Goal: Task Accomplishment & Management: Use online tool/utility

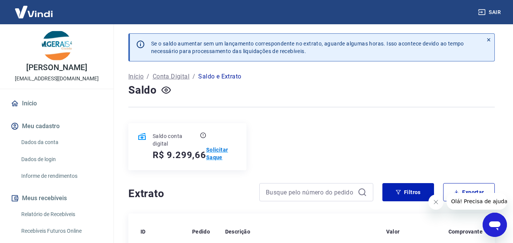
click at [214, 151] on p "Solicitar Saque" at bounding box center [221, 153] width 31 height 15
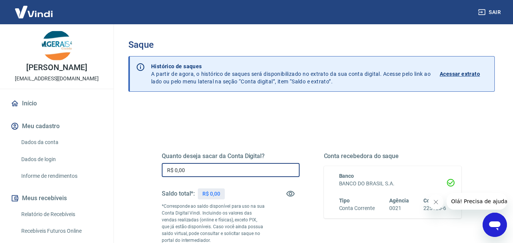
click at [205, 168] on input "R$ 0,00" at bounding box center [231, 170] width 138 height 14
drag, startPoint x: 205, startPoint y: 168, endPoint x: 150, endPoint y: 172, distance: 55.2
click at [150, 172] on div "Quanto deseja sacar da Conta Digital? R$ 0,00 ​ Saldo total*: R$ 0,00 *Correspo…" at bounding box center [312, 210] width 336 height 183
click at [149, 172] on div "Quanto deseja sacar da Conta Digital? R$ 0,00 ​ Saldo total*: R$ 0,00 *Correspo…" at bounding box center [312, 210] width 336 height 183
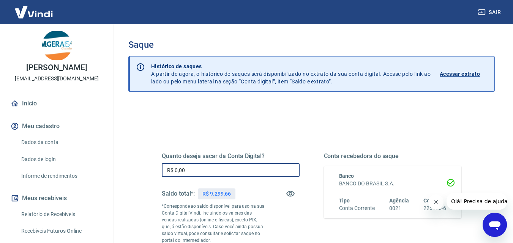
drag, startPoint x: 191, startPoint y: 167, endPoint x: 122, endPoint y: 169, distance: 68.7
click at [122, 169] on div "Saque Histórico de saques A partir de agora, o histórico de saques será disponi…" at bounding box center [311, 175] width 385 height 303
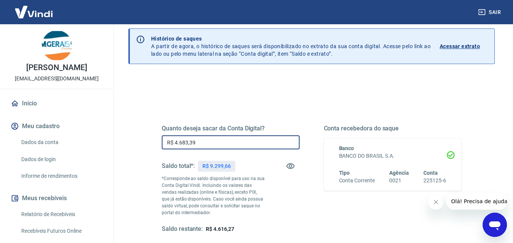
scroll to position [114, 0]
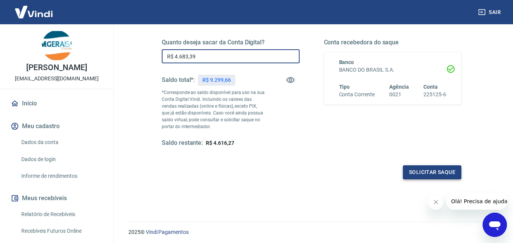
type input "R$ 4.683,39"
click at [427, 177] on button "Solicitar saque" at bounding box center [432, 173] width 58 height 14
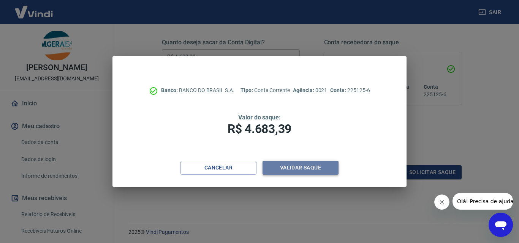
click at [322, 170] on button "Validar saque" at bounding box center [300, 168] width 76 height 14
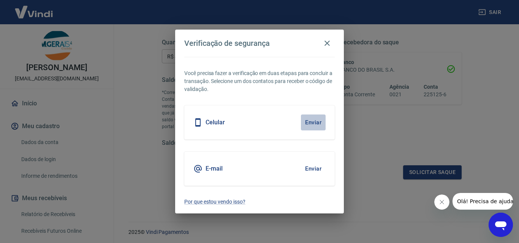
click at [312, 121] on button "Enviar" at bounding box center [313, 123] width 25 height 16
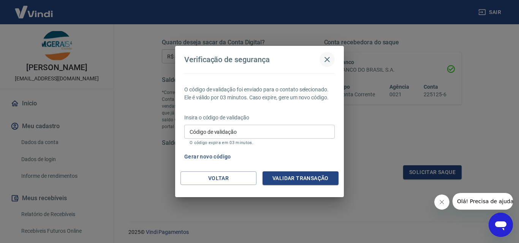
click at [330, 58] on icon "button" at bounding box center [326, 59] width 9 height 9
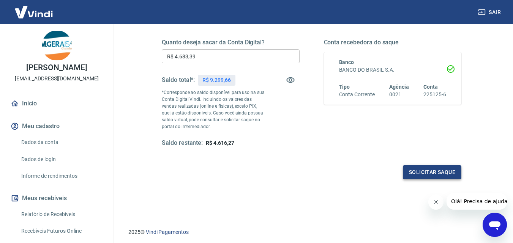
click at [428, 175] on button "Solicitar saque" at bounding box center [432, 173] width 58 height 14
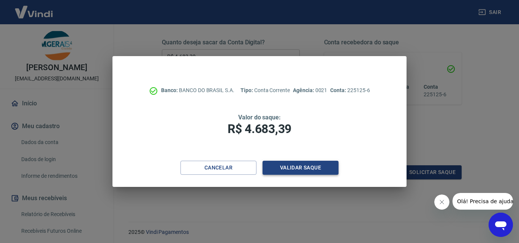
click at [307, 164] on button "Validar saque" at bounding box center [300, 168] width 76 height 14
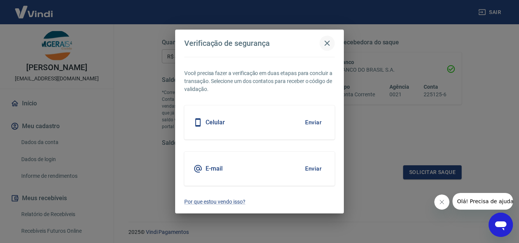
click at [330, 42] on icon "button" at bounding box center [326, 43] width 9 height 9
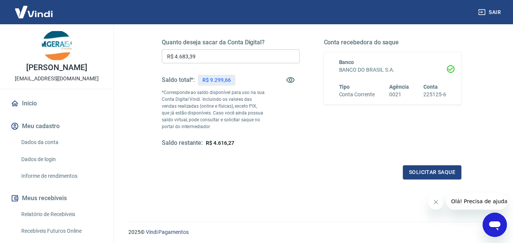
drag, startPoint x: 496, startPoint y: 224, endPoint x: 978, endPoint y: 437, distance: 527.4
click at [496, 224] on icon "Abrir janela de mensagens" at bounding box center [494, 226] width 11 height 9
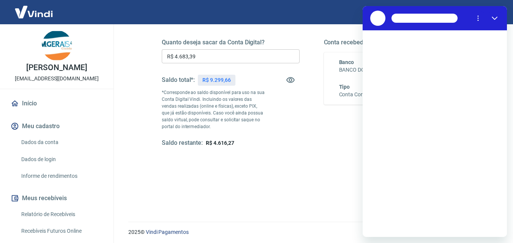
scroll to position [0, 0]
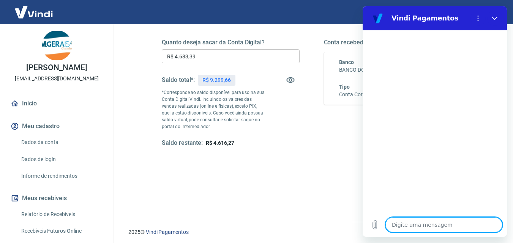
click at [410, 226] on textarea at bounding box center [443, 225] width 117 height 15
type textarea "B"
type textarea "x"
type textarea "BO"
type textarea "x"
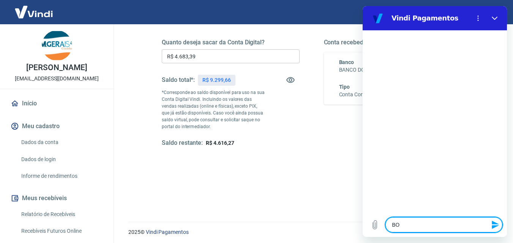
type textarea "BOA"
type textarea "x"
type textarea "BOA"
type textarea "x"
type textarea "BOA"
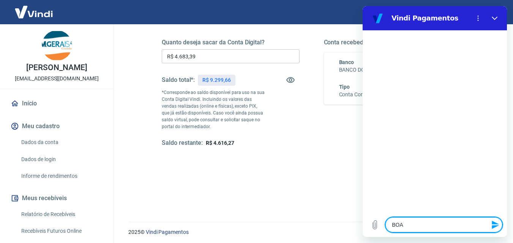
type textarea "x"
type textarea "BO"
type textarea "x"
type textarea "B"
type textarea "x"
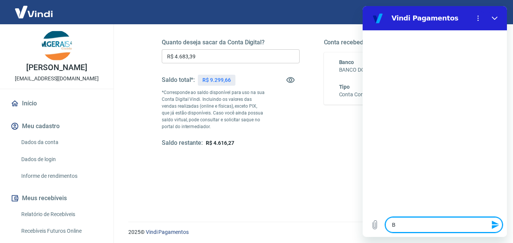
type textarea "Bp"
type textarea "x"
type textarea "Bpa"
type textarea "x"
type textarea "Bpa"
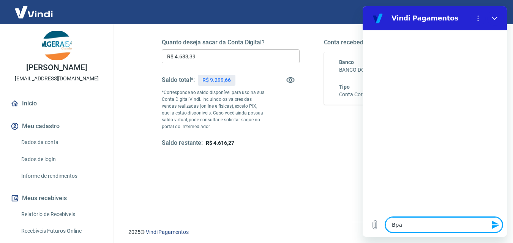
type textarea "x"
type textarea "Bpa"
type textarea "x"
type textarea "Bp"
type textarea "x"
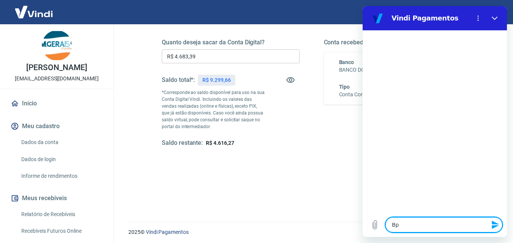
type textarea "B"
type textarea "x"
type textarea "Bo"
type textarea "x"
type textarea "Boa"
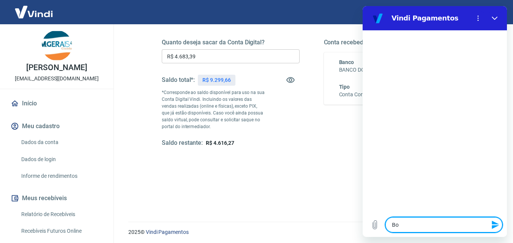
type textarea "x"
type textarea "Boa"
type textarea "x"
type textarea "Boa t"
type textarea "x"
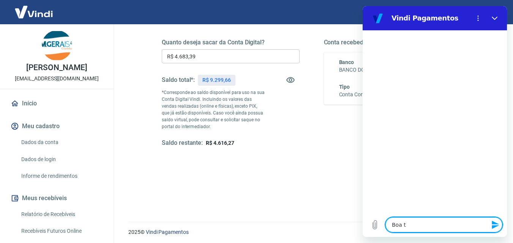
type textarea "Boa ta"
type textarea "x"
type textarea "Boa tar"
type textarea "x"
type textarea "Boa tard"
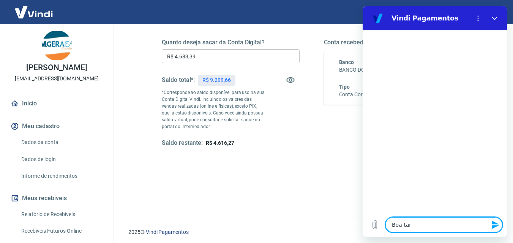
type textarea "x"
type textarea "Boa tarde"
type textarea "x"
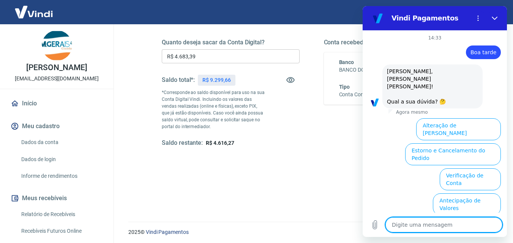
scroll to position [46, 0]
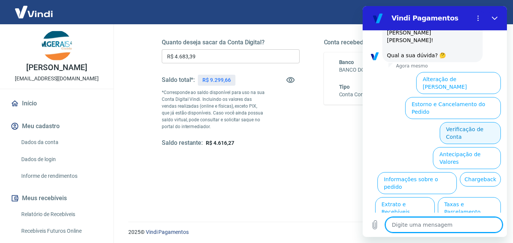
click at [459, 122] on button "Verificação de Conta" at bounding box center [470, 133] width 61 height 22
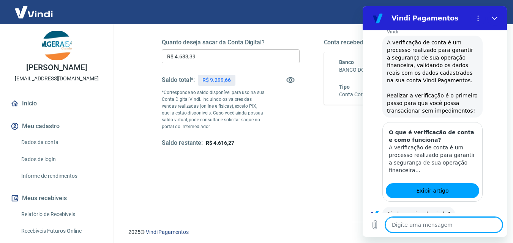
scroll to position [121, 0]
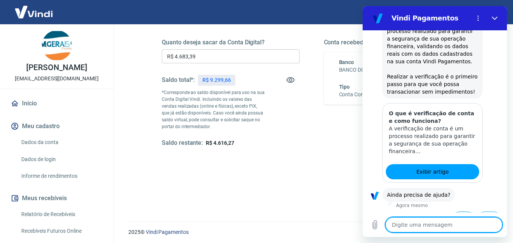
click at [459, 212] on button "Sim" at bounding box center [464, 219] width 22 height 14
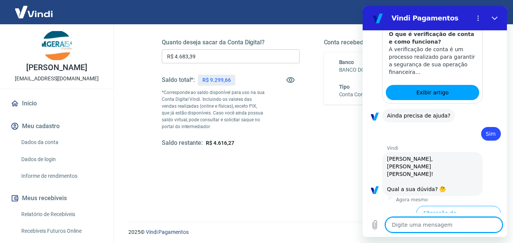
scroll to position [320, 0]
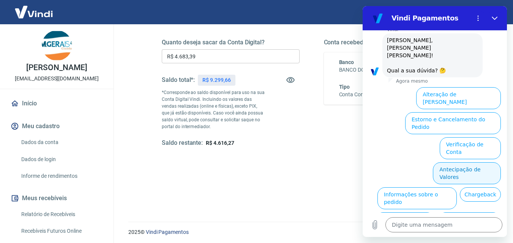
click at [448, 162] on button "Antecipação de Valores" at bounding box center [467, 173] width 68 height 22
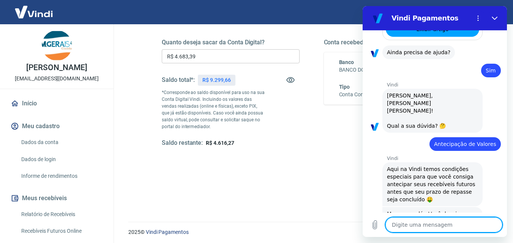
scroll to position [301, 0]
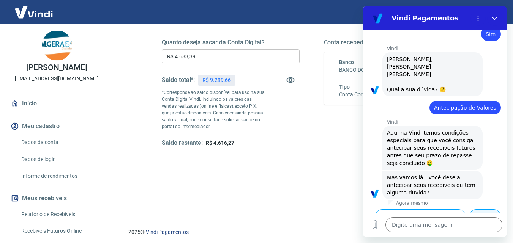
click at [479, 210] on button "Dúvidas" at bounding box center [485, 217] width 32 height 14
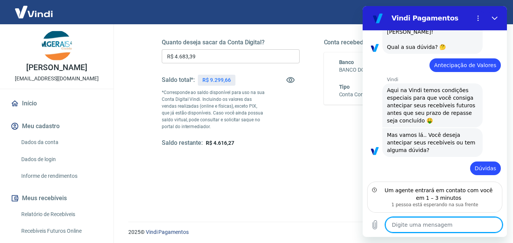
scroll to position [345, 0]
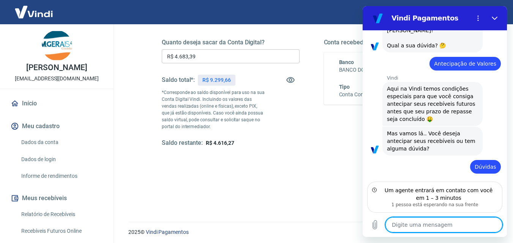
click at [422, 223] on textarea at bounding box center [443, 225] width 117 height 15
type textarea "x"
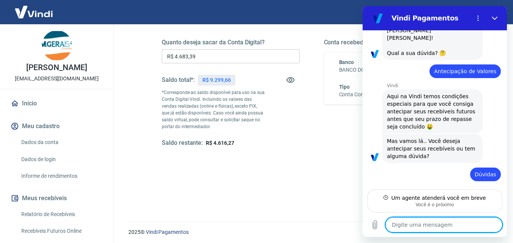
click at [422, 223] on textarea at bounding box center [443, 225] width 117 height 15
type textarea "n"
type textarea "x"
type textarea "na"
type textarea "x"
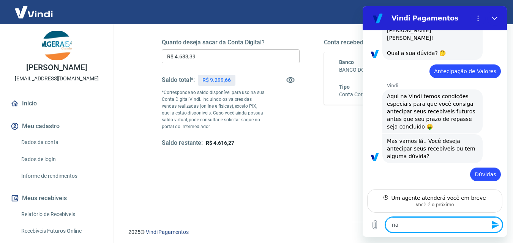
type textarea "nao"
type textarea "x"
type textarea "nao"
type textarea "x"
type textarea "[PERSON_NAME]"
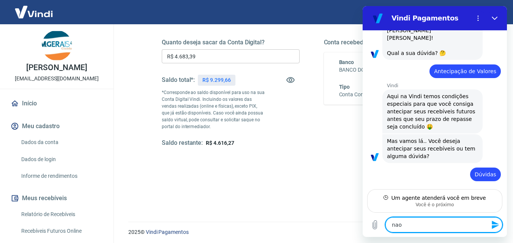
type textarea "x"
type textarea "nao co"
type textarea "x"
type textarea "nao con"
type textarea "x"
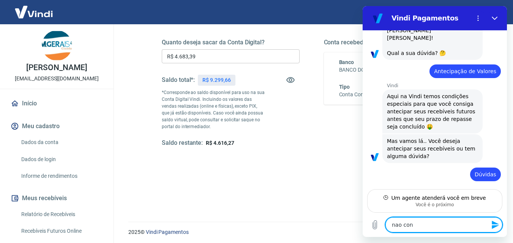
type textarea "[PERSON_NAME]"
type textarea "x"
type textarea "[PERSON_NAME]"
type textarea "x"
type textarea "nao consig"
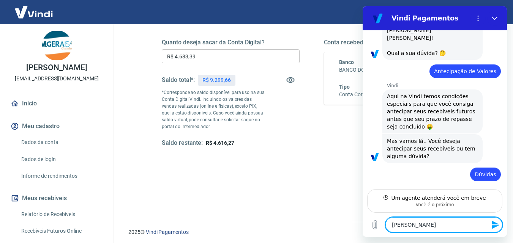
type textarea "x"
type textarea "nao consigo"
type textarea "x"
type textarea "nao consigo"
type textarea "x"
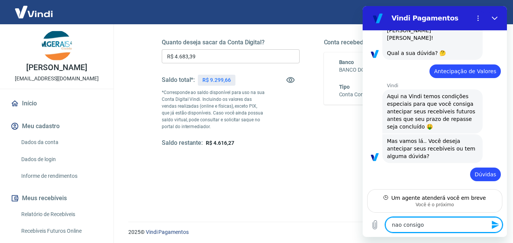
type textarea "nao consigo f"
type textarea "x"
type textarea "nao consigo fa"
type textarea "x"
type textarea "nao consigo faz"
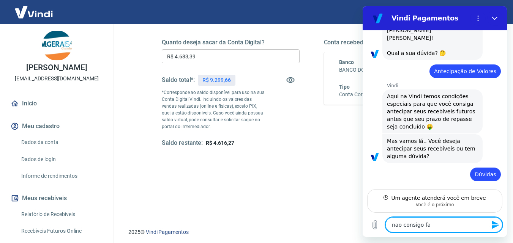
type textarea "x"
type textarea "nao consigo fazd"
type textarea "x"
type textarea "nao consigo fazdr"
type textarea "x"
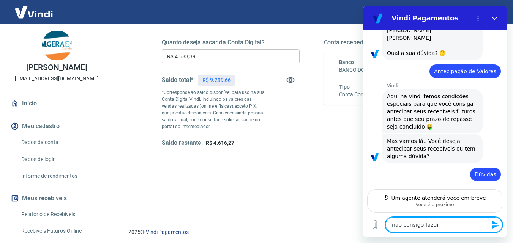
type textarea "nao consigo fazd"
type textarea "x"
type textarea "nao consigo faz"
type textarea "x"
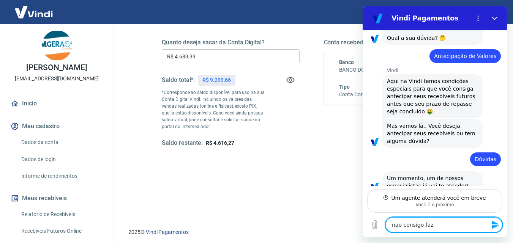
type textarea "nao consigo faze"
type textarea "x"
type textarea "nao consigo fazer"
type textarea "x"
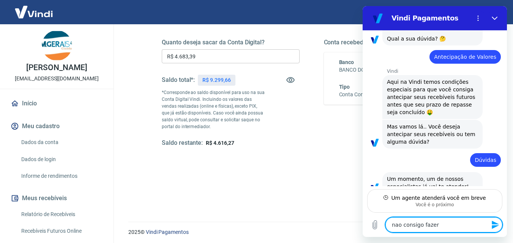
type textarea "nao consigo fazer"
type textarea "x"
type textarea "nao consigo fazer s"
type textarea "x"
type textarea "nao consigo fazer sa"
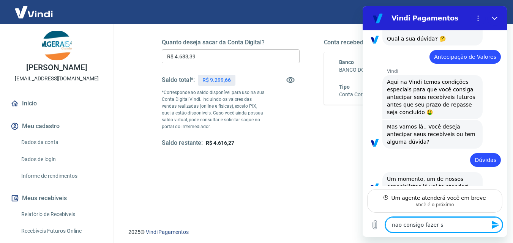
type textarea "x"
type textarea "nao consigo fazer saq"
type textarea "x"
type textarea "nao consigo fazer saqu"
type textarea "x"
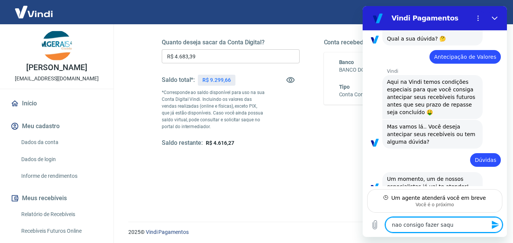
type textarea "nao consigo fazer saque"
type textarea "x"
type textarea "nao consigo fazer saque"
type textarea "x"
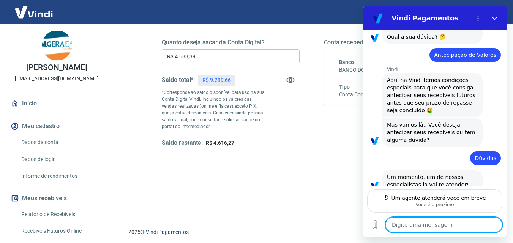
type textarea "x"
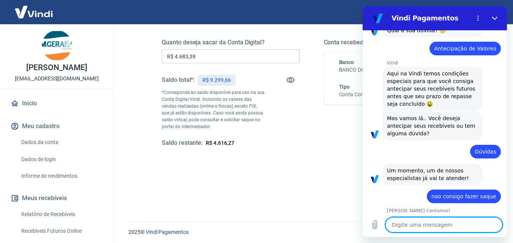
scroll to position [361, 0]
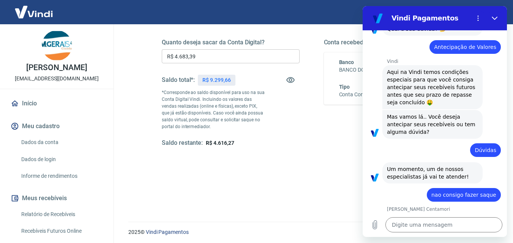
drag, startPoint x: 434, startPoint y: 165, endPoint x: 492, endPoint y: 163, distance: 58.5
click at [492, 188] on div "diz: nao consigo fazer saque" at bounding box center [464, 195] width 74 height 14
click at [435, 192] on span "nao consigo fazer saque" at bounding box center [463, 195] width 65 height 6
drag, startPoint x: 432, startPoint y: 166, endPoint x: 498, endPoint y: 165, distance: 65.7
click at [498, 165] on div "14:33 diz: Boa tarde Enviado · 14:33 diz: [PERSON_NAME], [PERSON_NAME]! Qual a …" at bounding box center [435, 121] width 144 height 183
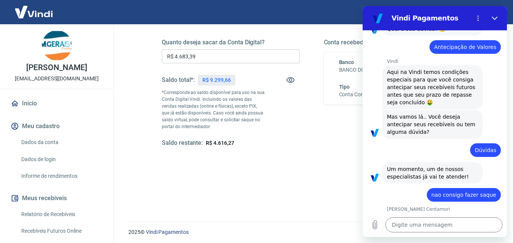
copy span "nao consigo fazer saque"
click at [402, 223] on textarea at bounding box center [443, 225] width 117 height 15
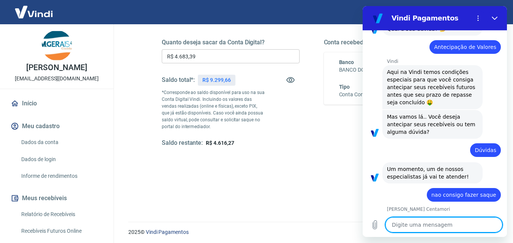
paste textarea "nao consigo fazer saque"
type textarea "nao consigo fazer saque"
type textarea "x"
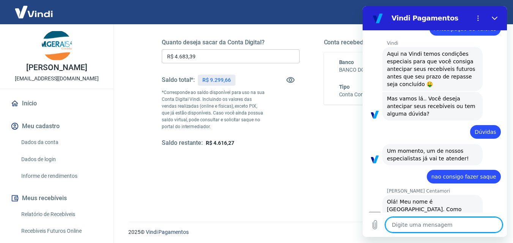
scroll to position [412, 0]
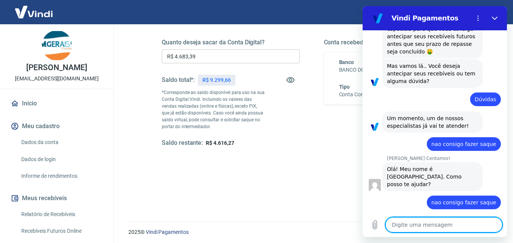
type textarea "x"
click at [421, 222] on textarea at bounding box center [443, 225] width 117 height 15
type textarea "n"
type textarea "x"
type textarea "na"
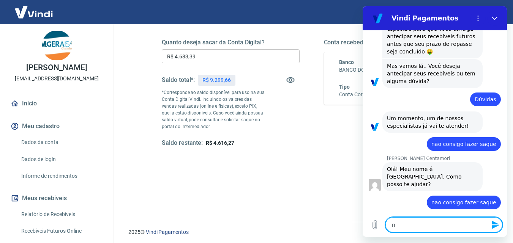
type textarea "x"
type textarea "nao"
type textarea "x"
type textarea "nao"
type textarea "x"
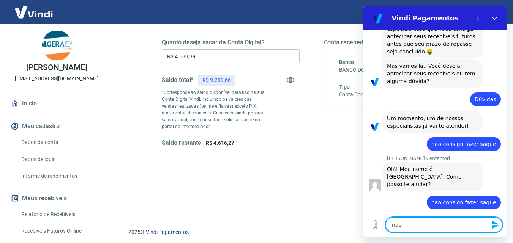
type textarea "[PERSON_NAME]"
type textarea "x"
type textarea "nao co"
type textarea "x"
type textarea "nao con"
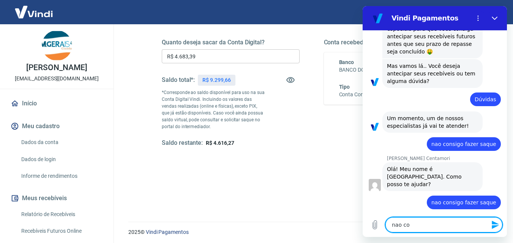
type textarea "x"
type textarea "[PERSON_NAME]"
type textarea "x"
type textarea "[PERSON_NAME]"
type textarea "x"
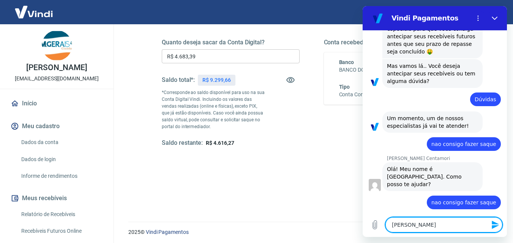
type textarea "nao consiog"
type textarea "x"
type textarea "nao consiogo"
type textarea "x"
type textarea "nao consiog"
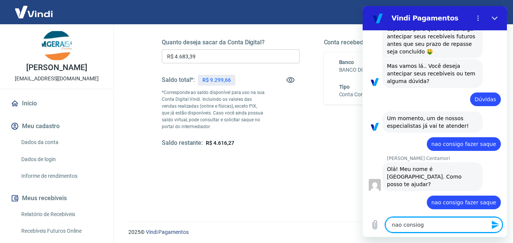
type textarea "x"
type textarea "[PERSON_NAME]"
type textarea "x"
type textarea "[PERSON_NAME]"
type textarea "x"
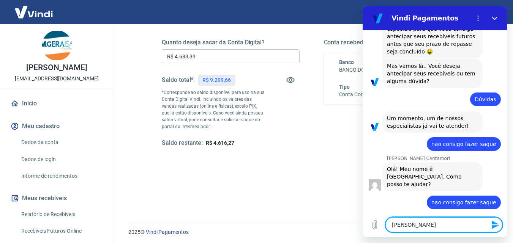
type textarea "nao consig"
type textarea "x"
type textarea "nao consigo"
type textarea "x"
type textarea "nao consigo"
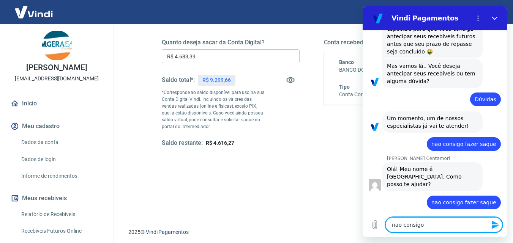
type textarea "x"
type textarea "nao consigo r"
type textarea "x"
type textarea "nao consigo re"
type textarea "x"
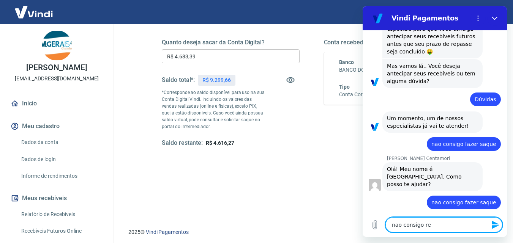
type textarea "nao consigo rec"
type textarea "x"
type textarea "nao consigo rece"
type textarea "x"
type textarea "nao consigo receb"
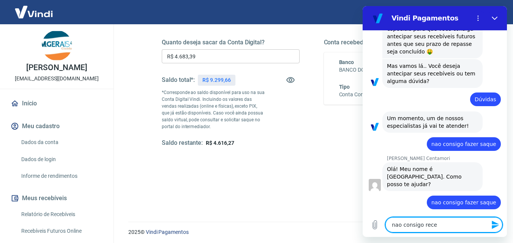
type textarea "x"
type textarea "nao consigo recebe"
type textarea "x"
type textarea "nao consigo receber"
type textarea "x"
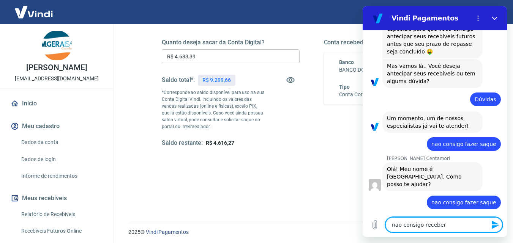
type textarea "nao consigo receber"
type textarea "x"
type textarea "nao consigo receber o"
type textarea "x"
type textarea "nao consigo receber o"
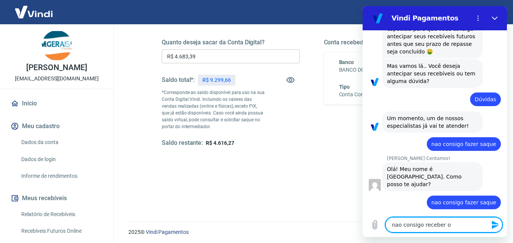
type textarea "x"
type textarea "nao consigo receber o c"
type textarea "x"
type textarea "nao consigo receber o co"
type textarea "x"
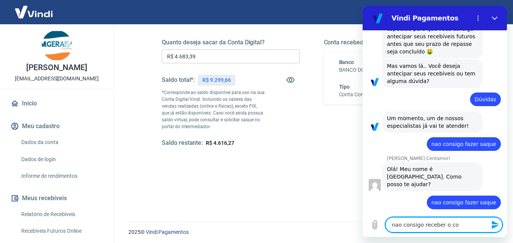
type textarea "nao consigo receber o cod"
type textarea "x"
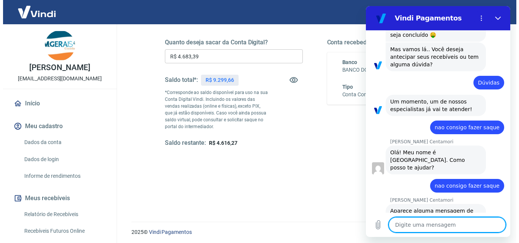
scroll to position [431, 0]
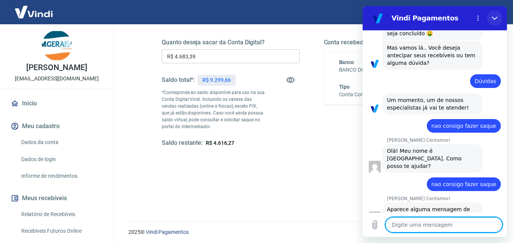
click at [495, 18] on icon "Fechar" at bounding box center [495, 18] width 6 height 6
type textarea "x"
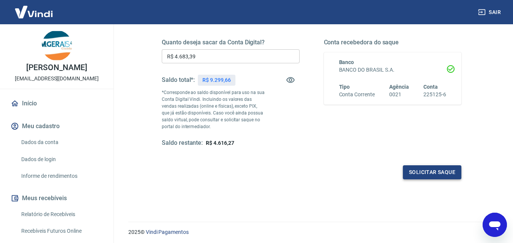
click at [431, 172] on button "Solicitar saque" at bounding box center [432, 173] width 58 height 14
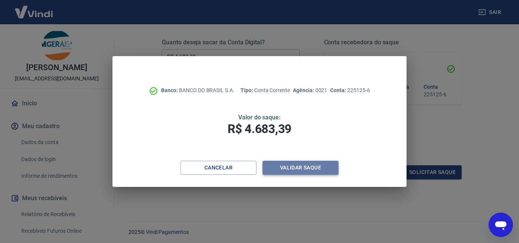
click at [306, 165] on button "Validar saque" at bounding box center [300, 168] width 76 height 14
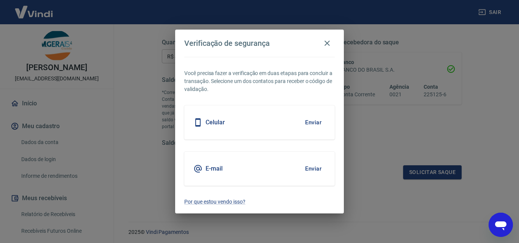
click at [310, 169] on button "Enviar" at bounding box center [313, 169] width 25 height 16
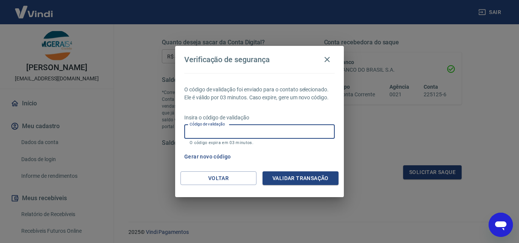
click at [228, 130] on input "Código de validação" at bounding box center [259, 132] width 150 height 14
type input "478528"
click at [283, 175] on button "Validar transação" at bounding box center [300, 179] width 76 height 14
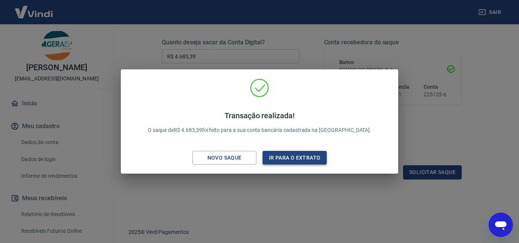
click at [289, 158] on button "Ir para o extrato" at bounding box center [294, 158] width 64 height 14
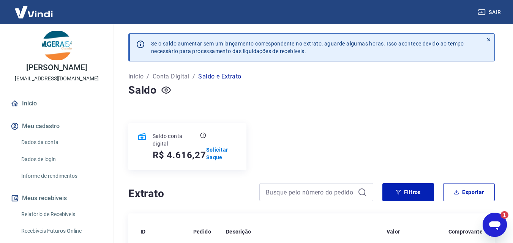
click at [491, 224] on icon "Abrir janela de mensagens, 1 mensagem não lida" at bounding box center [494, 226] width 11 height 9
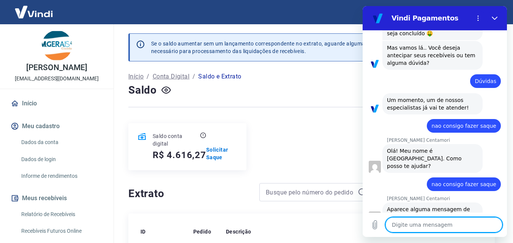
type textarea "x"
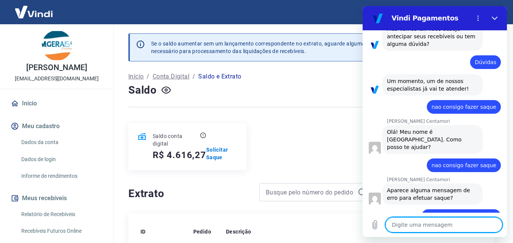
scroll to position [468, 0]
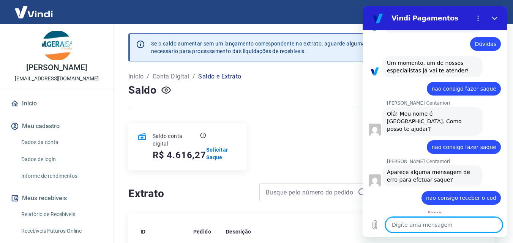
click at [415, 225] on textarea at bounding box center [443, 225] width 117 height 15
type textarea "C"
type textarea "x"
type textarea "CO"
type textarea "x"
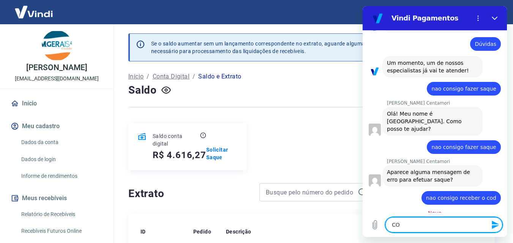
type textarea "CON"
type textarea "x"
type textarea "CONS"
type textarea "x"
type textarea "CONSE"
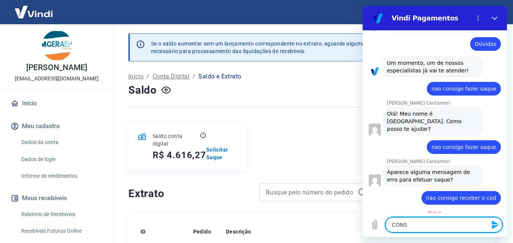
type textarea "x"
type textarea "CONSEG"
type textarea "x"
type textarea "CONSEGU"
type textarea "x"
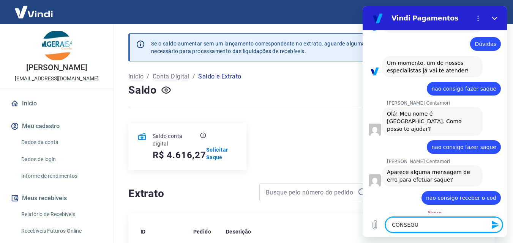
type textarea "CONSEGUI"
type textarea "x"
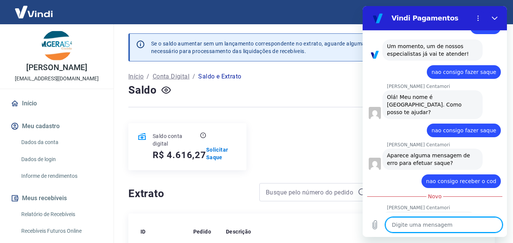
scroll to position [486, 0]
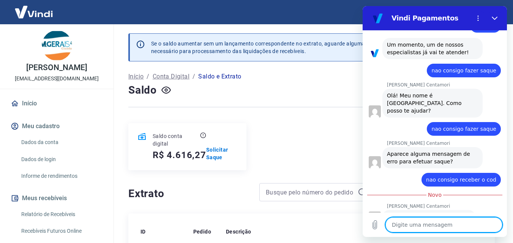
type textarea "c"
type textarea "x"
type textarea "co"
type textarea "x"
type textarea "con"
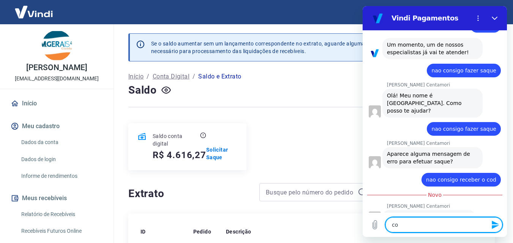
type textarea "x"
type textarea "cons"
type textarea "x"
type textarea "consi"
type textarea "x"
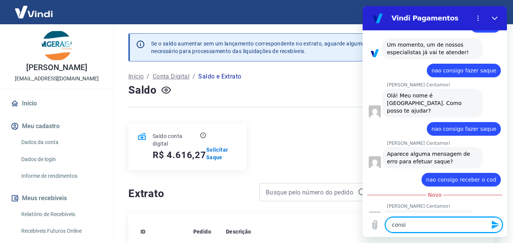
type textarea "consig"
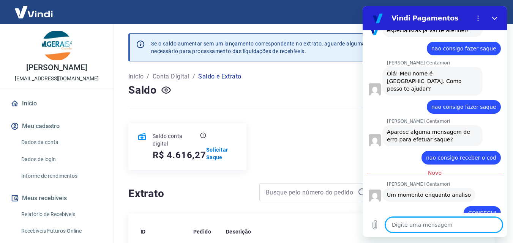
scroll to position [556, 0]
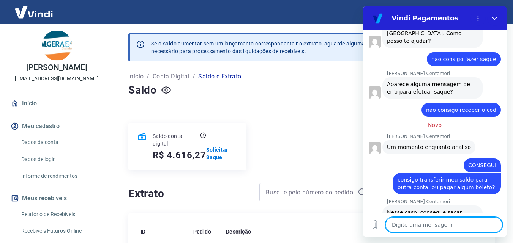
click at [414, 224] on textarea at bounding box center [443, 225] width 117 height 15
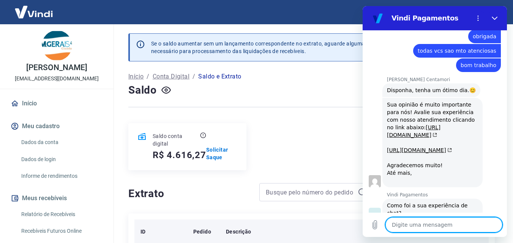
scroll to position [813, 0]
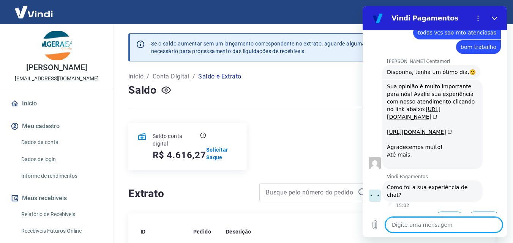
click at [448, 212] on button "Boa 👍" at bounding box center [449, 223] width 30 height 22
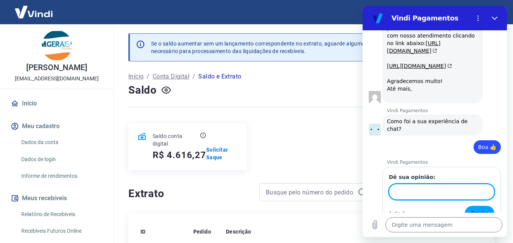
scroll to position [878, 0]
click at [465, 206] on button "Enviar" at bounding box center [480, 213] width 30 height 15
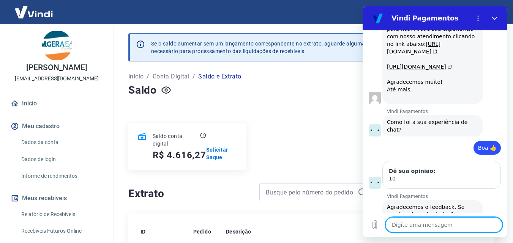
scroll to position [887, 0]
